Goal: Information Seeking & Learning: Learn about a topic

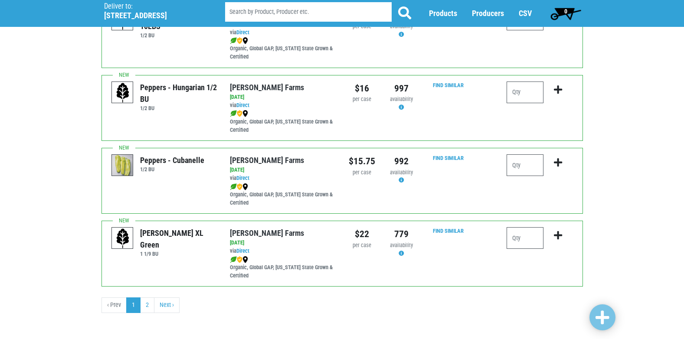
scroll to position [1267, 0]
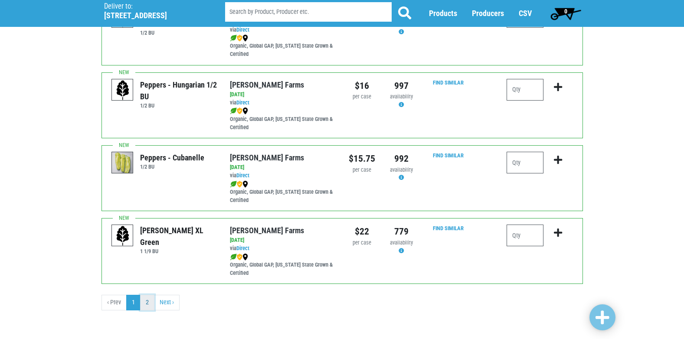
click at [148, 309] on link "2" at bounding box center [147, 303] width 14 height 16
click at [153, 304] on link "2" at bounding box center [147, 303] width 14 height 16
click at [286, 8] on input "search" at bounding box center [308, 13] width 167 height 20
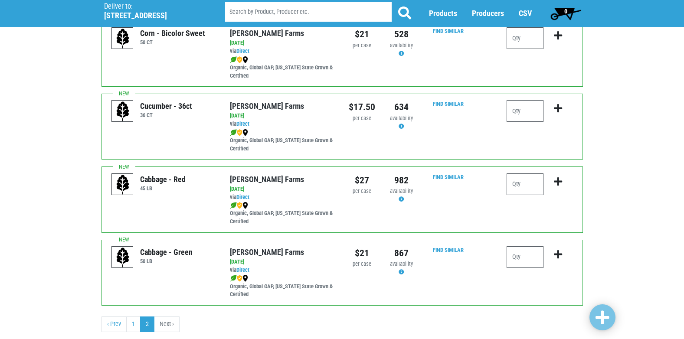
scroll to position [173, 0]
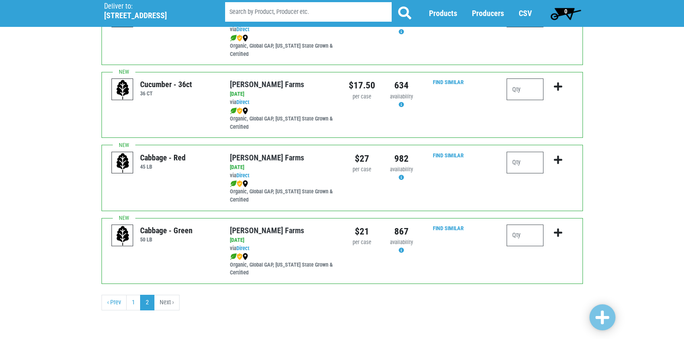
click at [290, 14] on input "search" at bounding box center [308, 13] width 167 height 20
type input "beak"
click at [391, 3] on button at bounding box center [404, 14] width 27 height 22
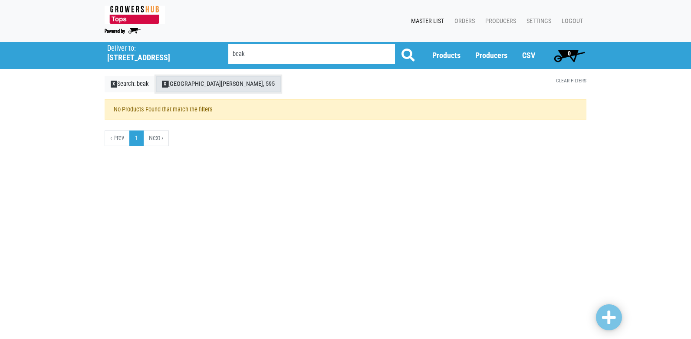
click at [166, 87] on span "X" at bounding box center [165, 84] width 7 height 7
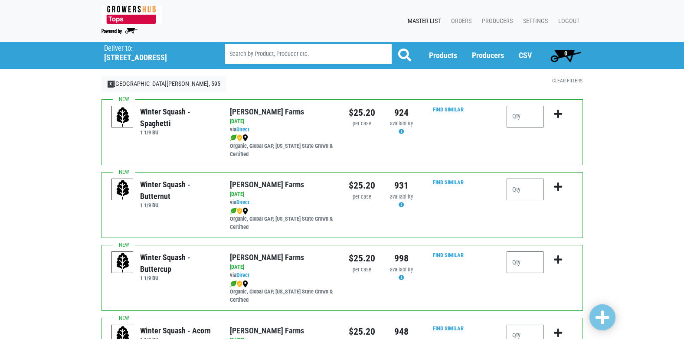
drag, startPoint x: 88, startPoint y: 111, endPoint x: 134, endPoint y: 95, distance: 47.6
click at [487, 54] on span "Producers" at bounding box center [488, 55] width 32 height 9
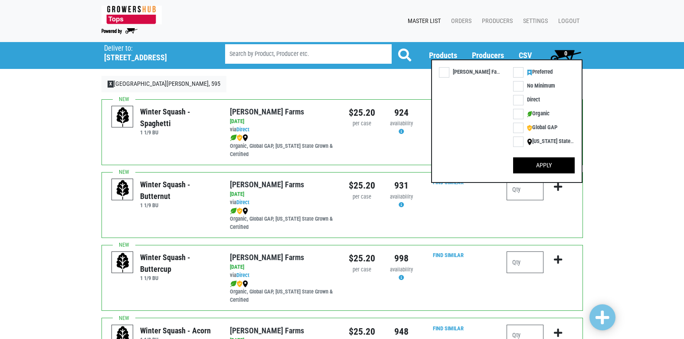
click at [372, 87] on p "X Tops [PERSON_NAME][GEOGRAPHIC_DATA], 595" at bounding box center [300, 84] width 399 height 16
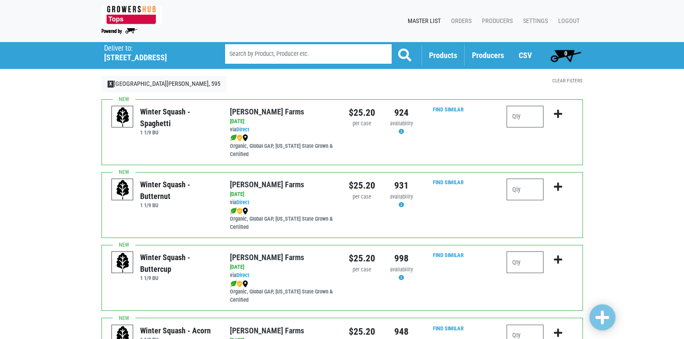
click at [435, 56] on span "Products" at bounding box center [443, 55] width 28 height 9
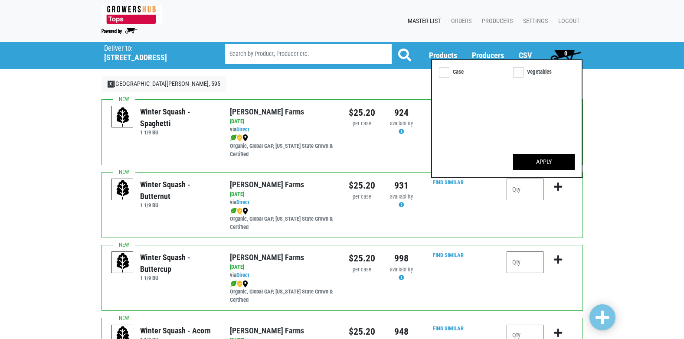
click at [396, 83] on p "X Tops [PERSON_NAME][GEOGRAPHIC_DATA], 595" at bounding box center [300, 84] width 399 height 16
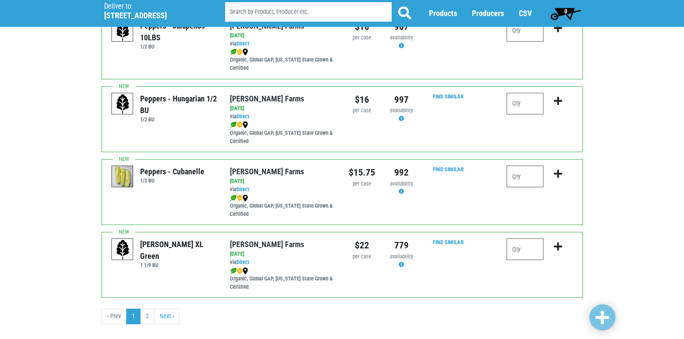
scroll to position [1267, 0]
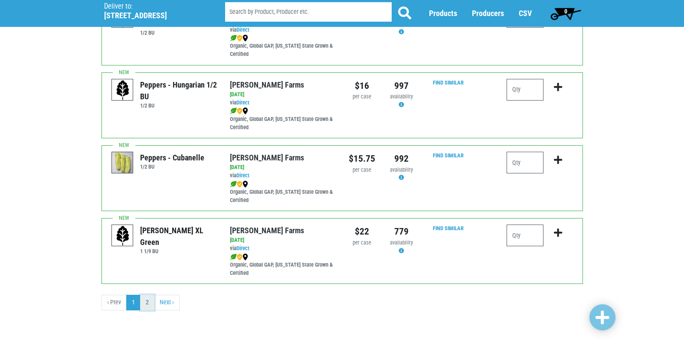
click at [146, 302] on link "2" at bounding box center [147, 303] width 14 height 16
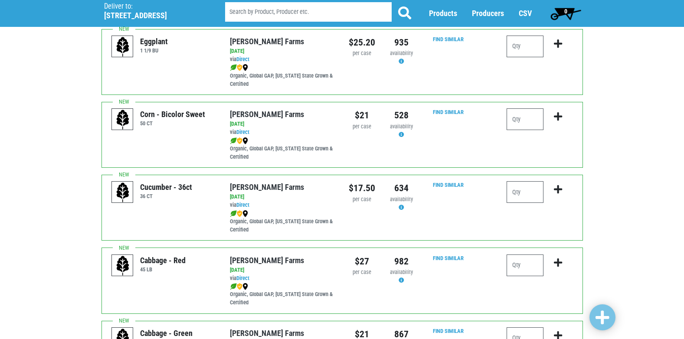
scroll to position [173, 0]
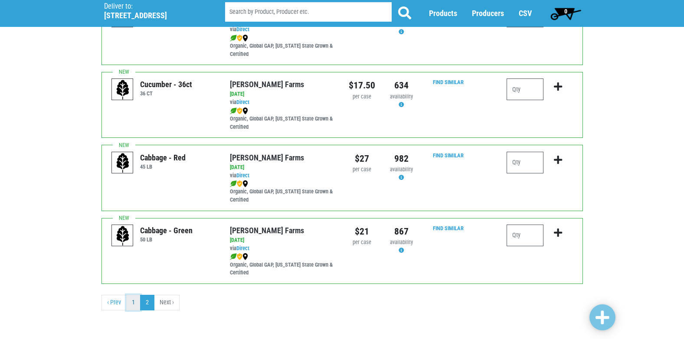
click at [134, 300] on link "1" at bounding box center [133, 303] width 14 height 16
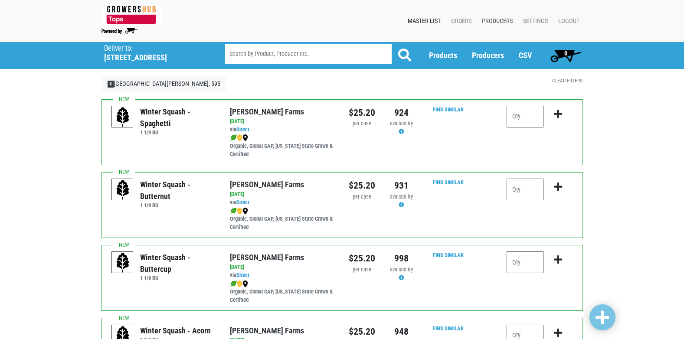
click at [496, 23] on link "Producers" at bounding box center [495, 21] width 41 height 16
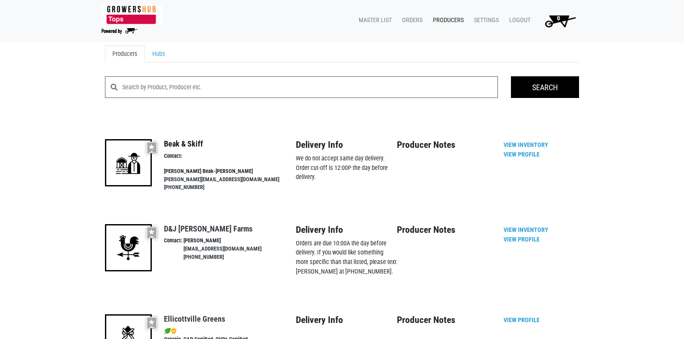
click at [188, 144] on link "Beak & Skiff" at bounding box center [183, 143] width 39 height 9
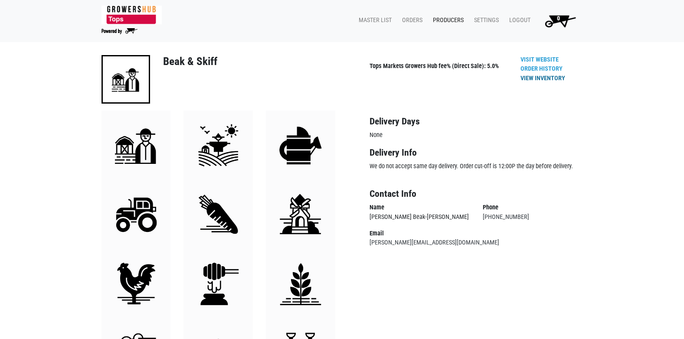
click at [530, 80] on link "View Inventory" at bounding box center [542, 78] width 45 height 7
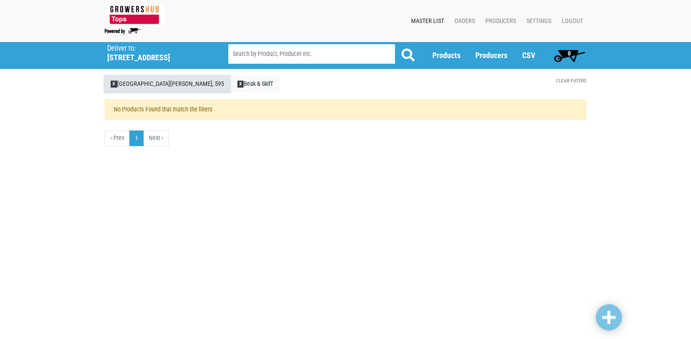
click at [110, 84] on link "X Tops [PERSON_NAME][GEOGRAPHIC_DATA], 595" at bounding box center [167, 84] width 125 height 16
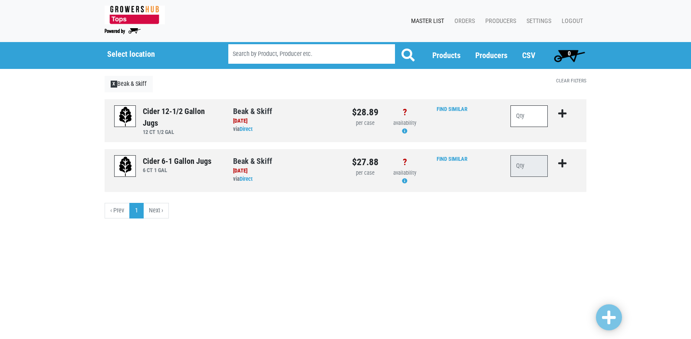
click at [536, 118] on input "number" at bounding box center [528, 116] width 37 height 22
click at [499, 20] on link "Producers" at bounding box center [498, 21] width 41 height 16
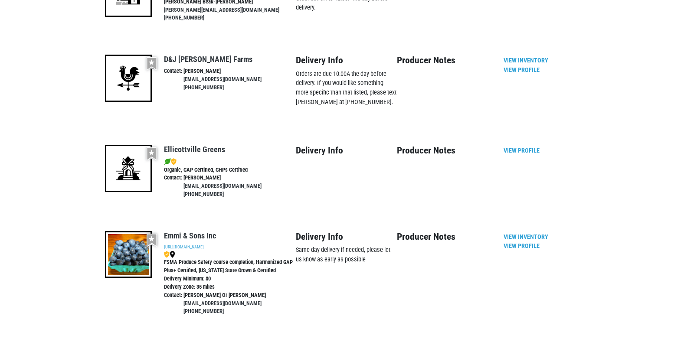
scroll to position [180, 0]
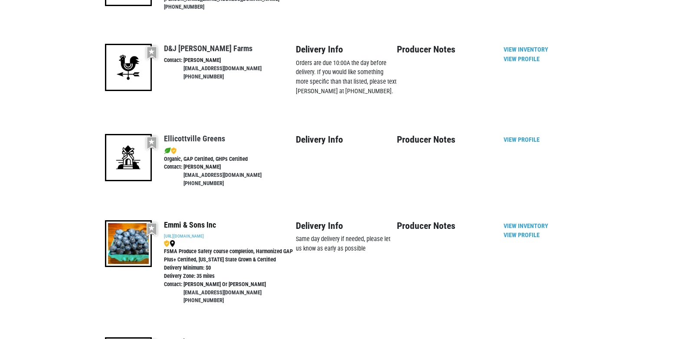
click at [189, 220] on link "Emmi & Sons Inc" at bounding box center [190, 224] width 52 height 9
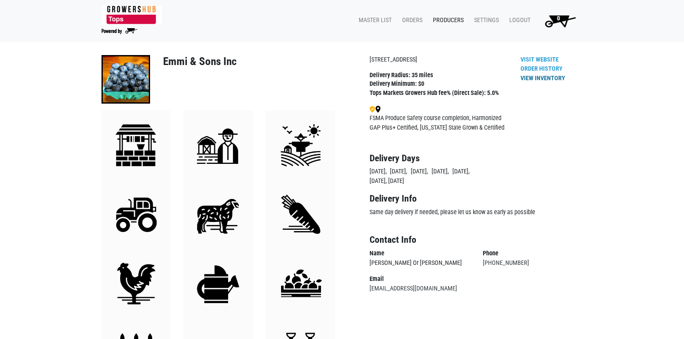
click at [544, 79] on link "View Inventory" at bounding box center [542, 78] width 45 height 7
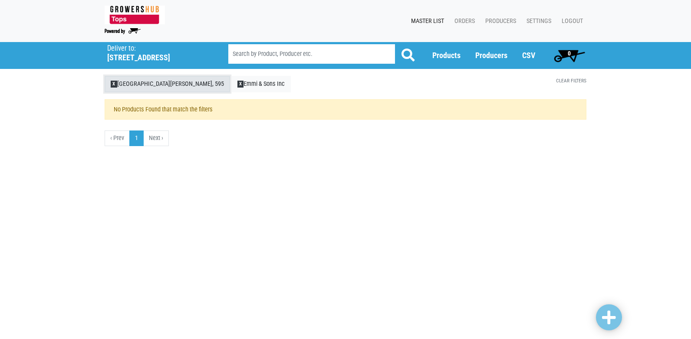
click at [112, 82] on span "X" at bounding box center [114, 84] width 7 height 7
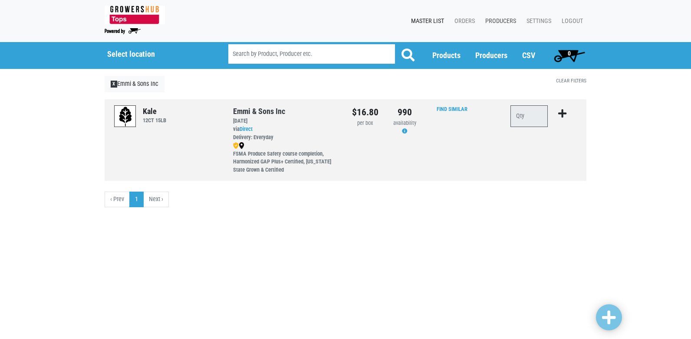
click at [512, 23] on link "Producers" at bounding box center [498, 21] width 41 height 16
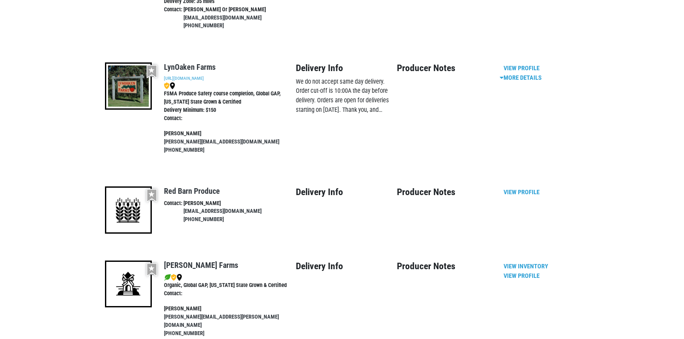
scroll to position [471, 0]
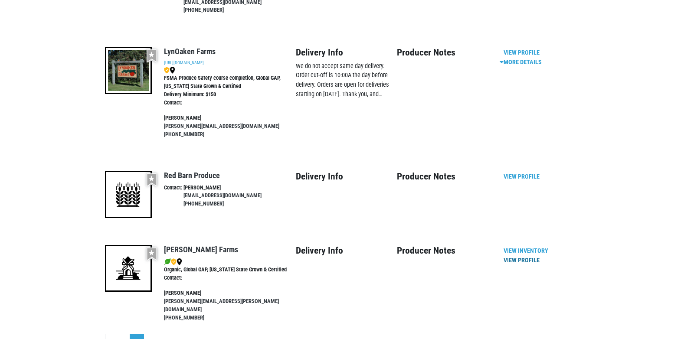
click at [523, 257] on link "View Profile" at bounding box center [522, 260] width 36 height 7
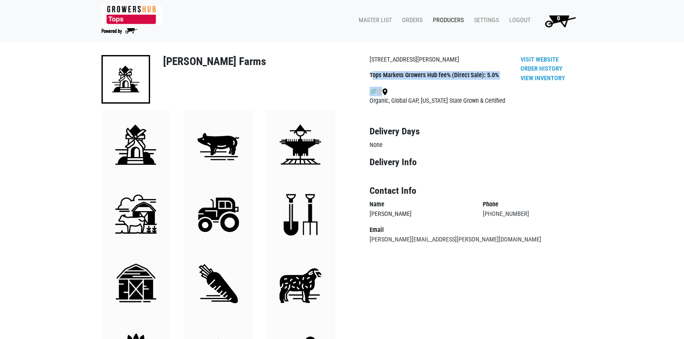
drag, startPoint x: 389, startPoint y: 81, endPoint x: 357, endPoint y: 80, distance: 32.6
click at [357, 80] on div "1100 Reeves Rd, Baldwinsville, NY 13027 Tops Markets Growers Hub fee% (Direct S…" at bounding box center [466, 153] width 234 height 196
click at [540, 69] on link "Order History" at bounding box center [541, 68] width 42 height 7
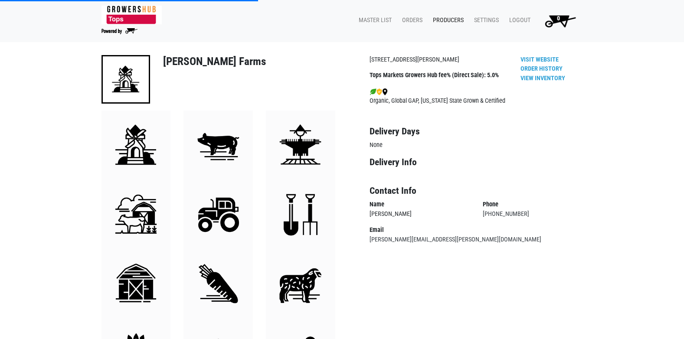
drag, startPoint x: 0, startPoint y: 14, endPoint x: 58, endPoint y: -12, distance: 63.9
click at [58, 0] on html "Tops Markets Growers Hub 0 Master List Orders Producers Settings Logout 0 Reeve…" at bounding box center [342, 169] width 684 height 339
